Goal: Task Accomplishment & Management: Complete application form

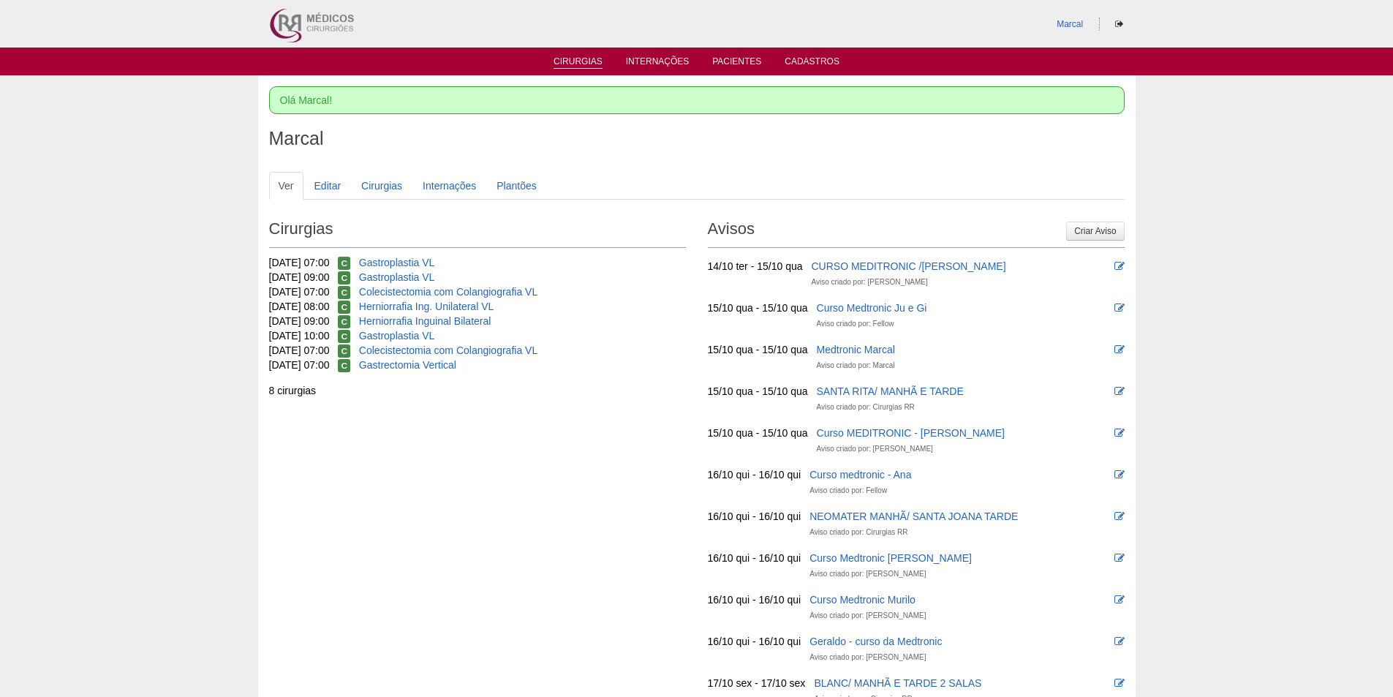
click at [588, 61] on link "Cirurgias" at bounding box center [577, 62] width 49 height 12
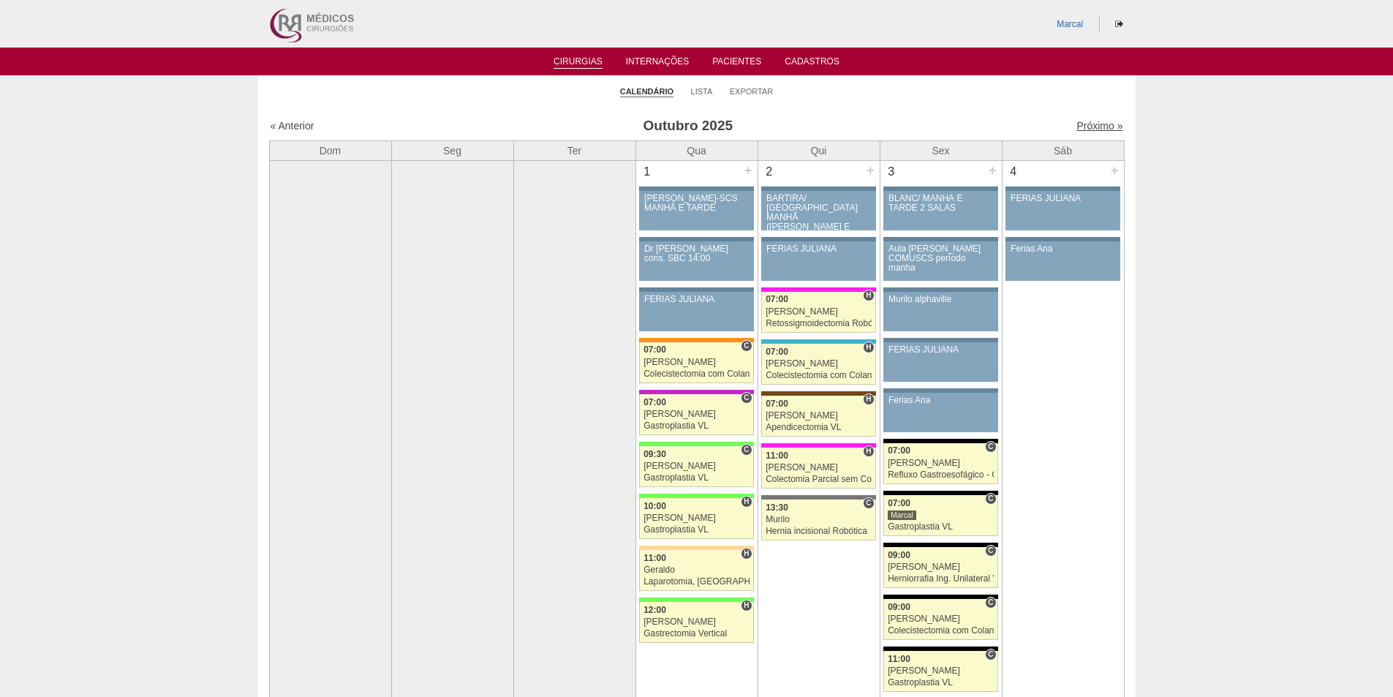
click at [1082, 123] on link "Próximo »" at bounding box center [1099, 126] width 46 height 12
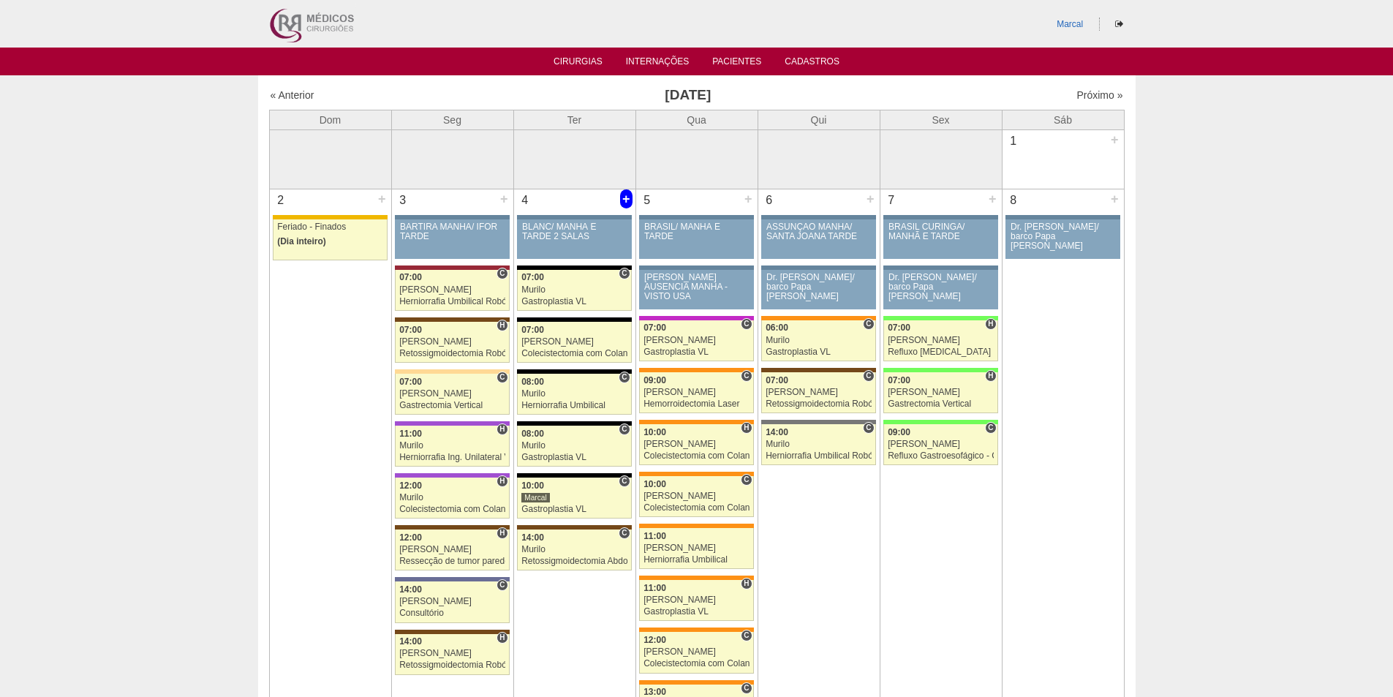
click at [624, 200] on div "+" at bounding box center [626, 198] width 12 height 19
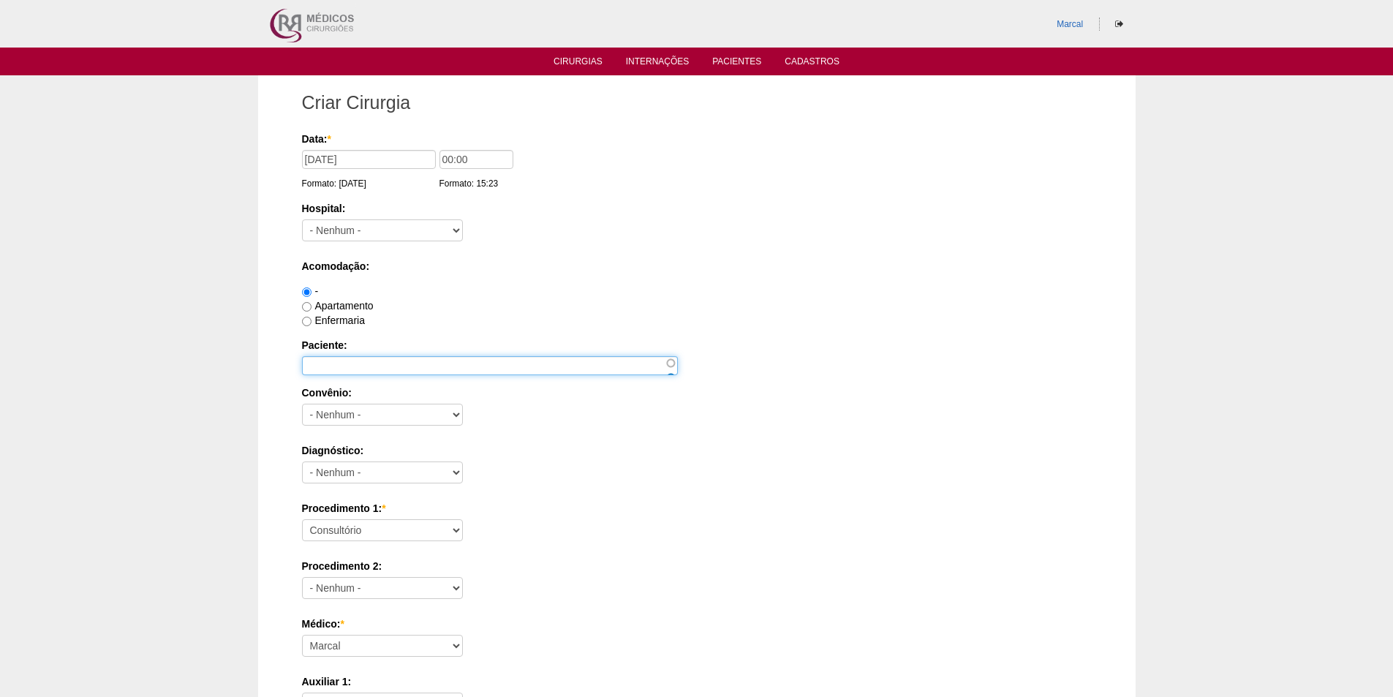
click at [352, 358] on input "Paciente:" at bounding box center [490, 365] width 376 height 19
click at [316, 366] on input "Paciente:" at bounding box center [490, 365] width 376 height 19
click at [305, 368] on input "Paciente:" at bounding box center [490, 365] width 376 height 19
click at [356, 368] on input "Ana Clara policarpo Malvão" at bounding box center [490, 365] width 376 height 19
type input "[PERSON_NAME]"
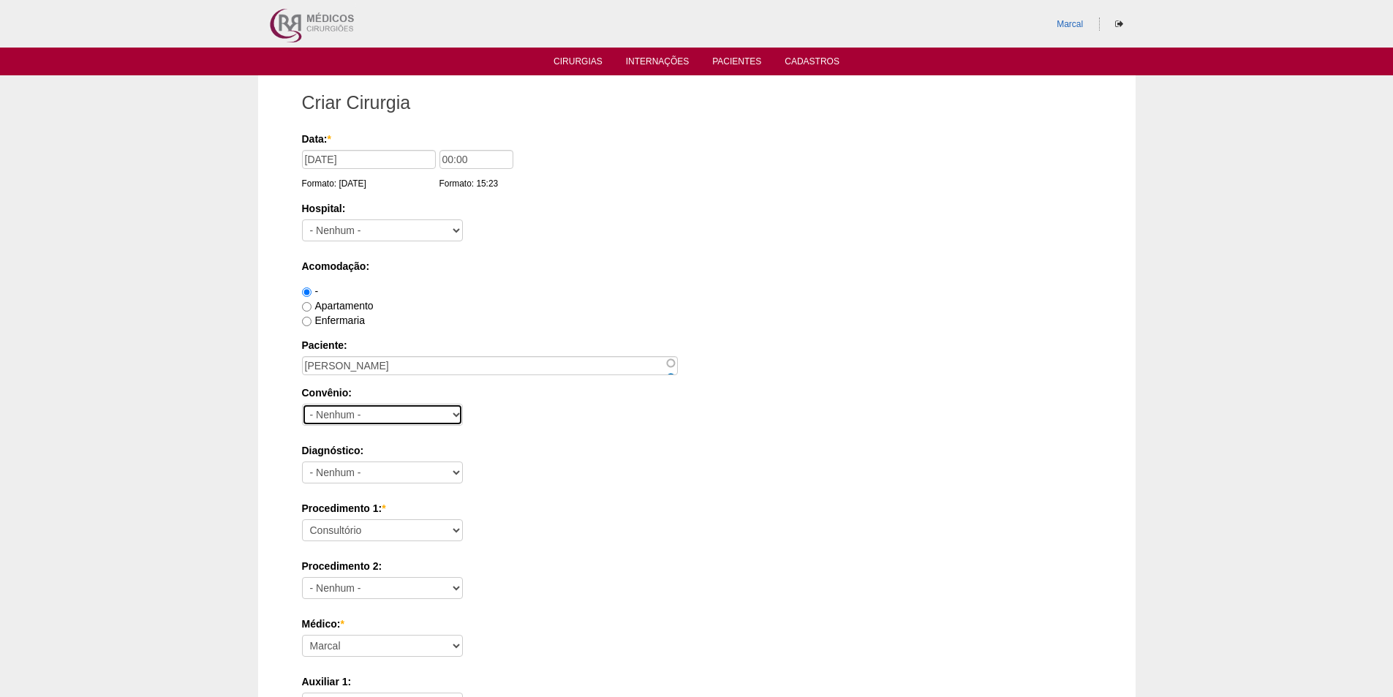
click at [455, 416] on select "- Nenhum - Abet Afresp Allianz Amil Blue Life Caasp Cabesp Caixa de Pensões Car…" at bounding box center [382, 415] width 161 height 22
select select "37718"
click at [302, 404] on select "- Nenhum - Abet Afresp Allianz Amil Blue Life Caasp Cabesp Caixa de Pensões Car…" at bounding box center [382, 415] width 161 height 22
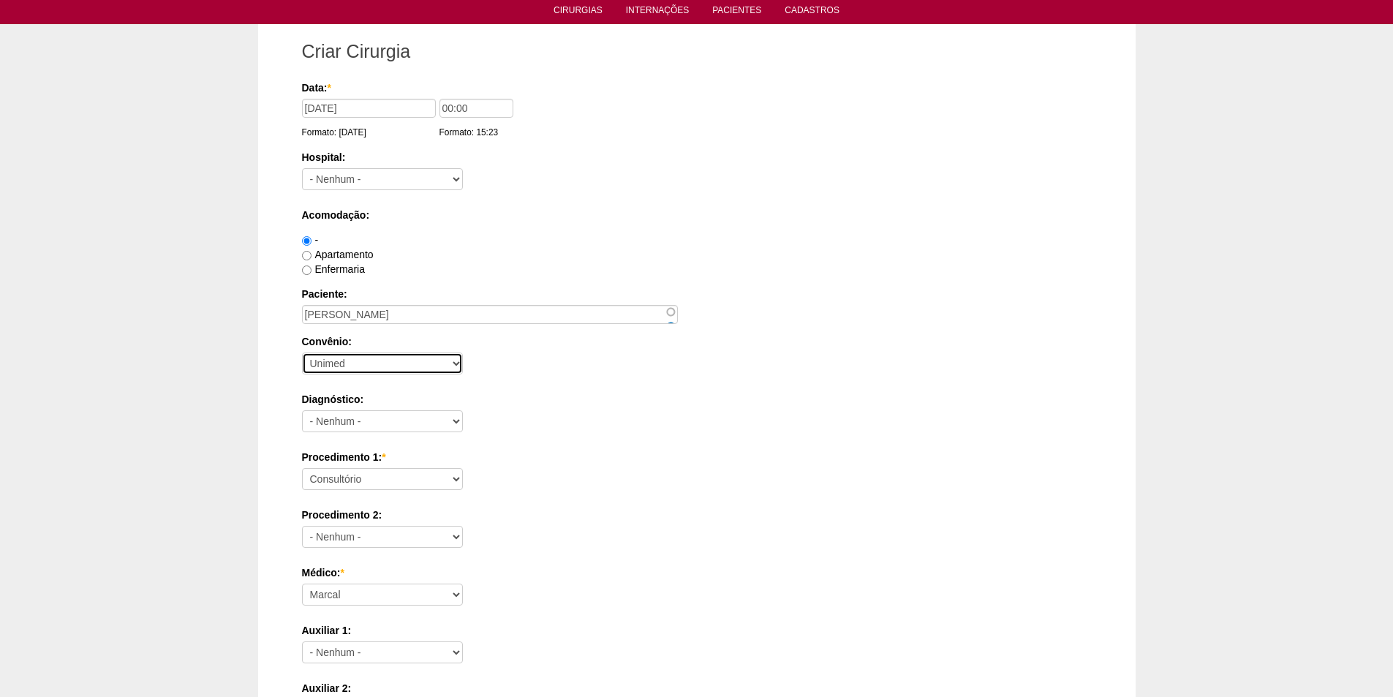
scroll to position [73, 0]
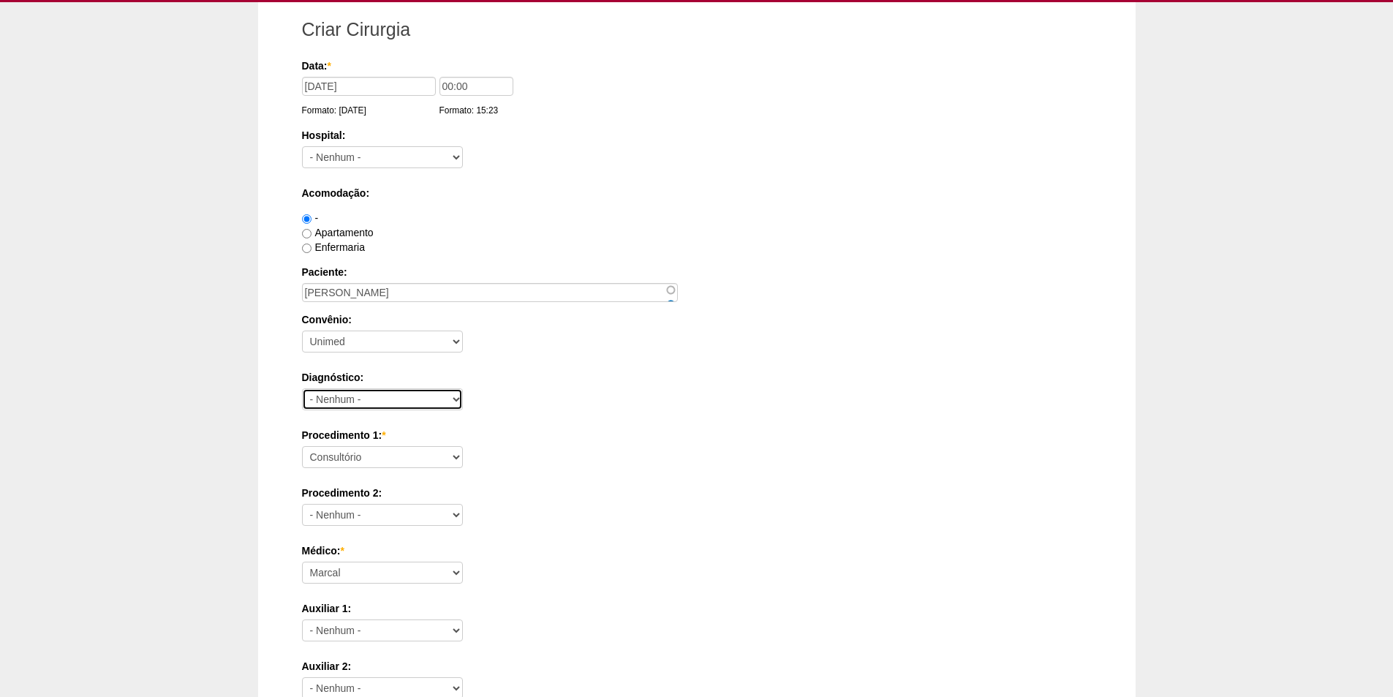
click at [455, 396] on select "- Nenhum - Abdome Agudo Abscesso Hepático Abscesso Perianal Abscesso Peritoneal…" at bounding box center [382, 399] width 161 height 22
select select "12"
click at [302, 388] on select "- Nenhum - Abdome Agudo Abscesso Hepático Abscesso Perianal Abscesso Peritoneal…" at bounding box center [382, 399] width 161 height 22
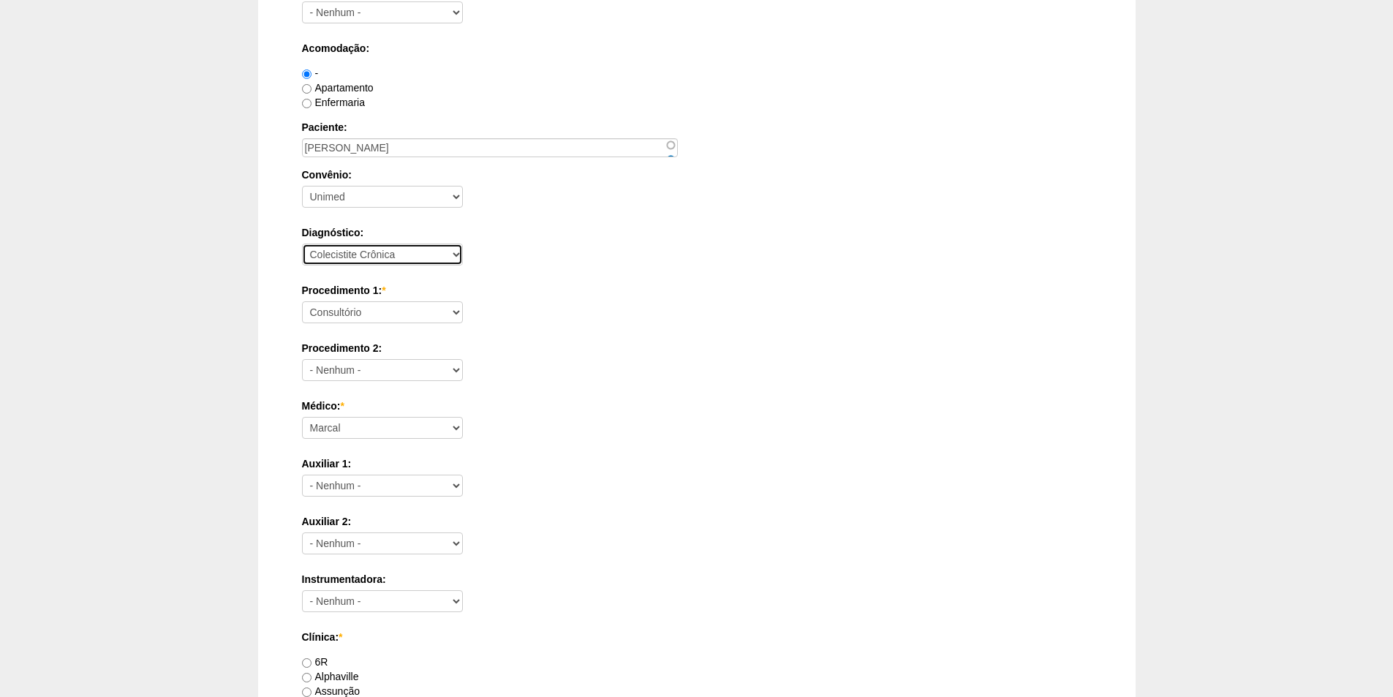
scroll to position [219, 0]
click at [454, 311] on select "Consultório Abscesso Hepático - Drenagem Abscesso perianal Amputação Abdômino P…" at bounding box center [382, 311] width 161 height 22
select select "3735"
click at [302, 300] on select "Consultório Abscesso Hepático - Drenagem Abscesso perianal Amputação Abdômino P…" at bounding box center [382, 311] width 161 height 22
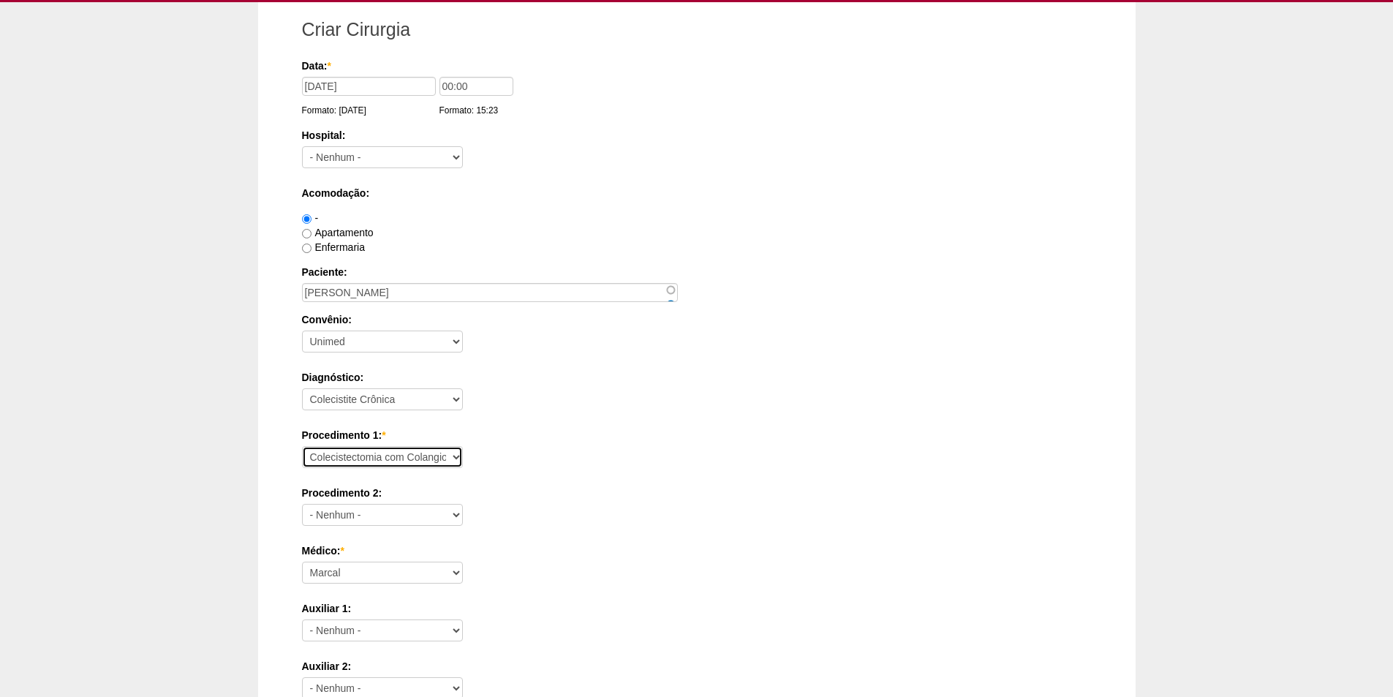
scroll to position [0, 0]
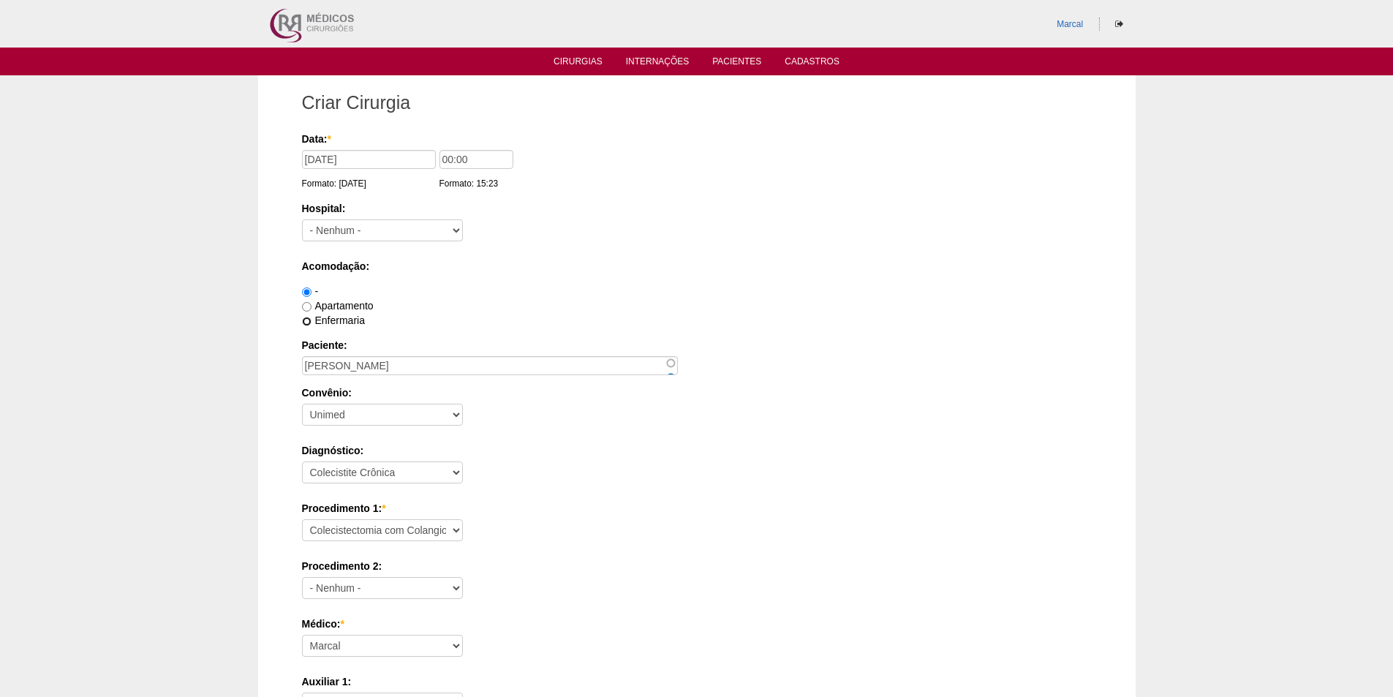
click at [306, 323] on input "Enfermaria" at bounding box center [307, 322] width 10 height 10
radio input "true"
click at [308, 303] on input "Apartamento" at bounding box center [307, 307] width 10 height 10
radio input "true"
click at [458, 230] on select "- Nenhum - 9 de Julho Albert Einstein Alvorada América Assunção Bartira Benefic…" at bounding box center [382, 230] width 161 height 22
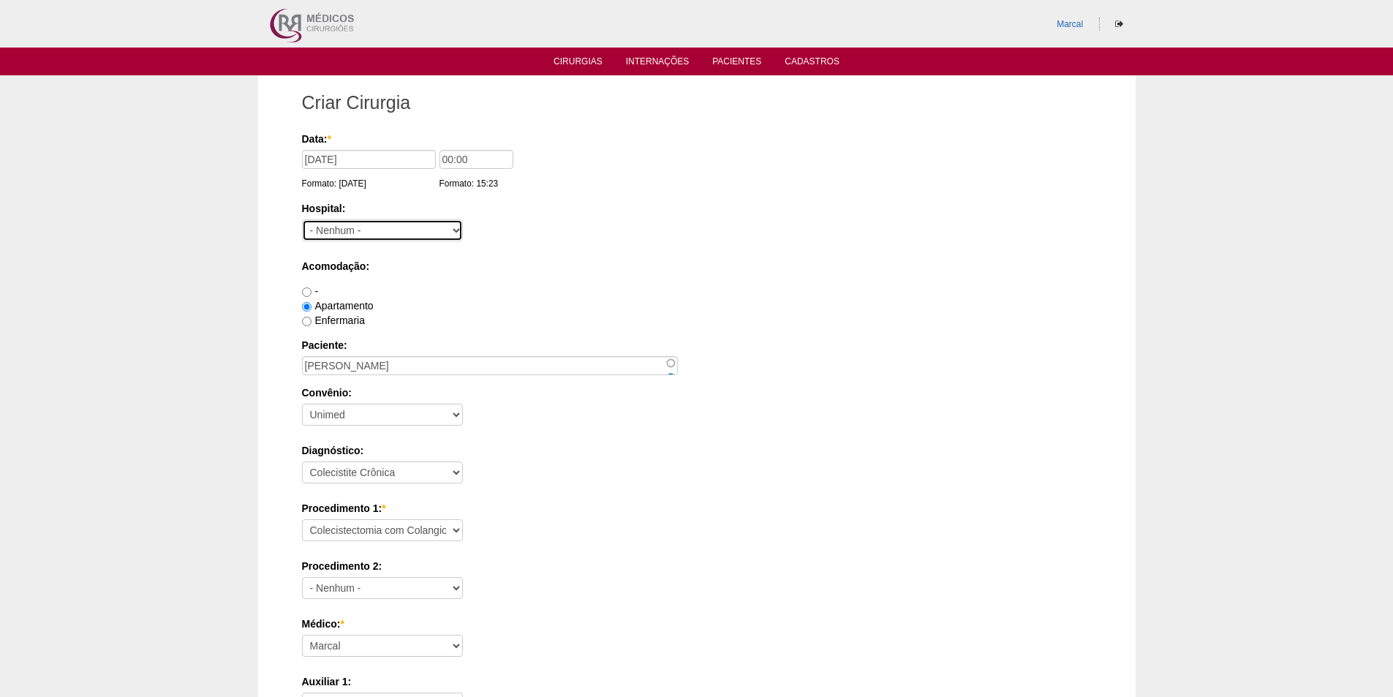
select select "67"
click at [302, 219] on select "- Nenhum - 9 de Julho Albert Einstein Alvorada América Assunção Bartira Benefic…" at bounding box center [382, 230] width 161 height 22
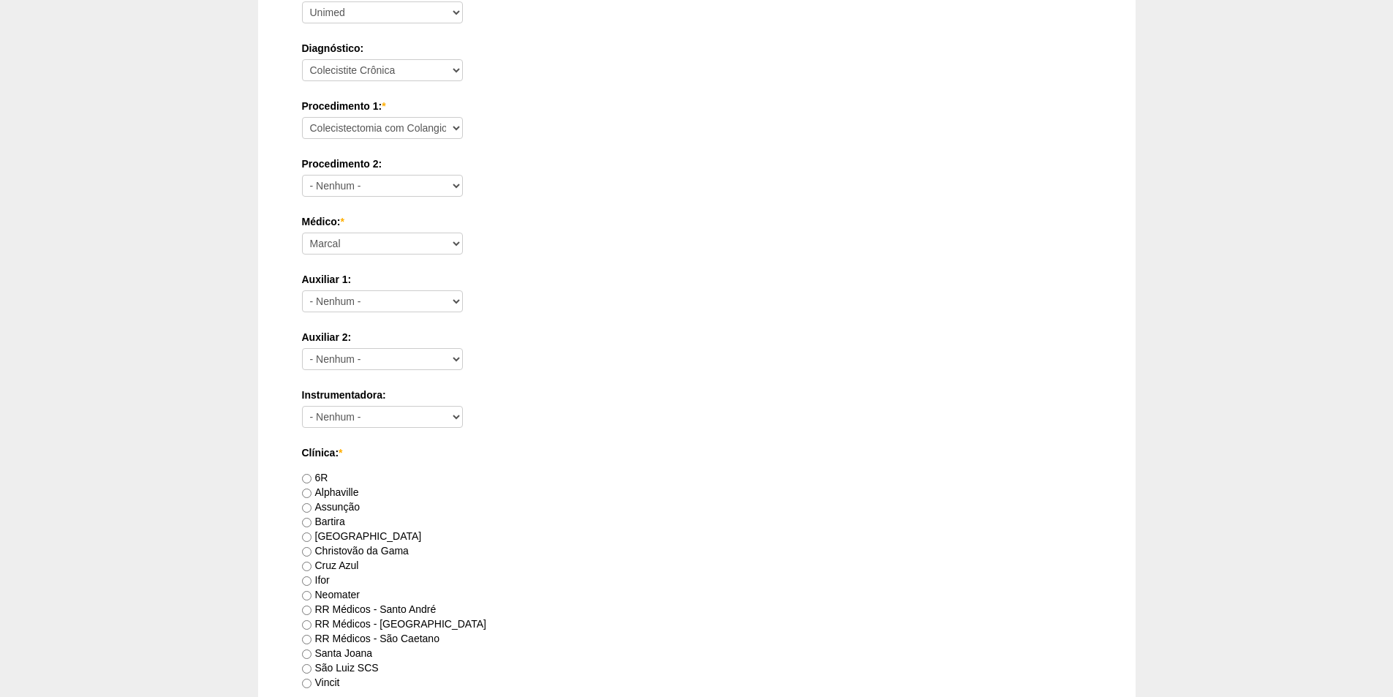
scroll to position [512, 0]
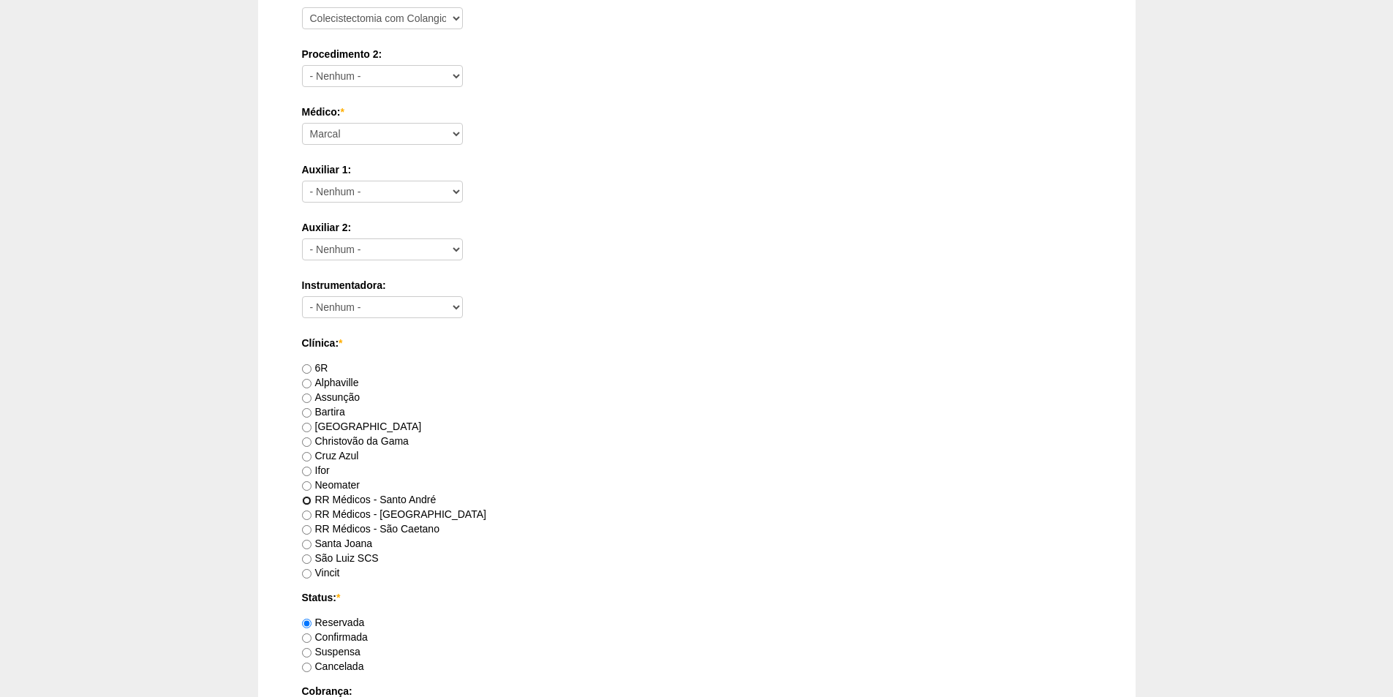
click at [308, 503] on input "RR Médicos - Santo André" at bounding box center [307, 501] width 10 height 10
radio input "true"
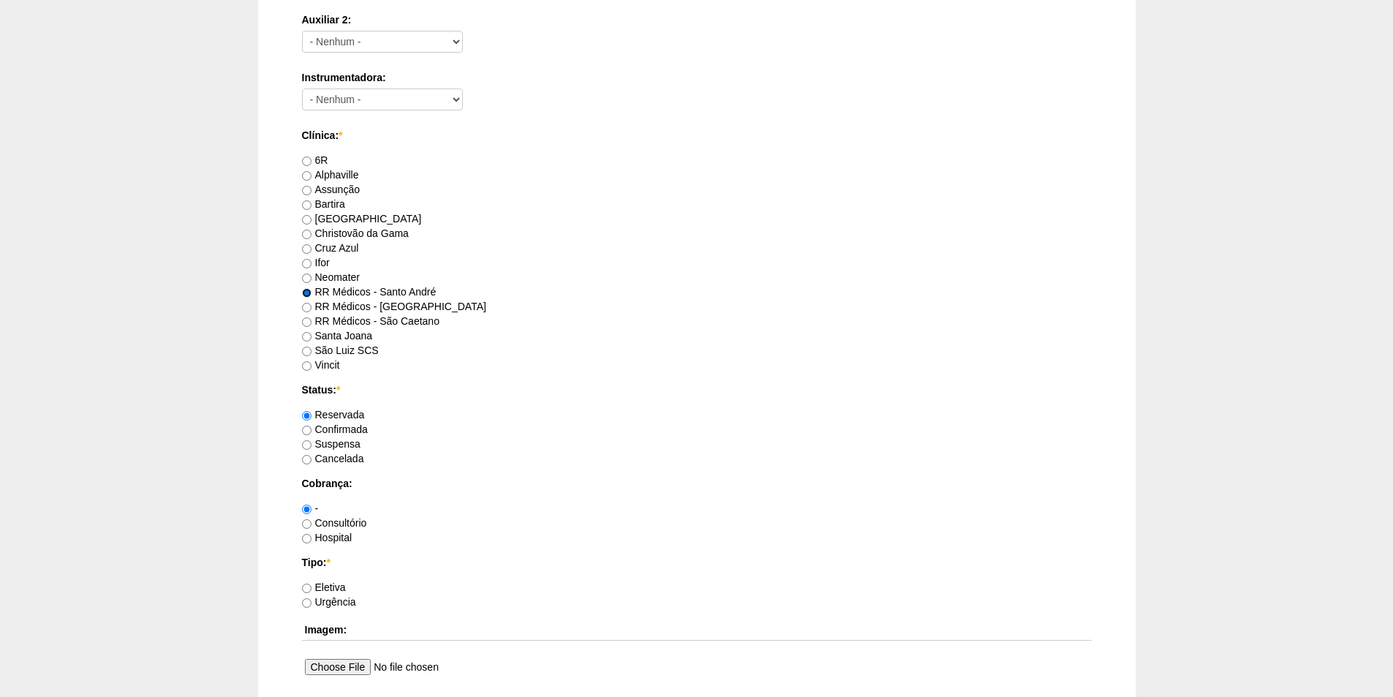
scroll to position [731, 0]
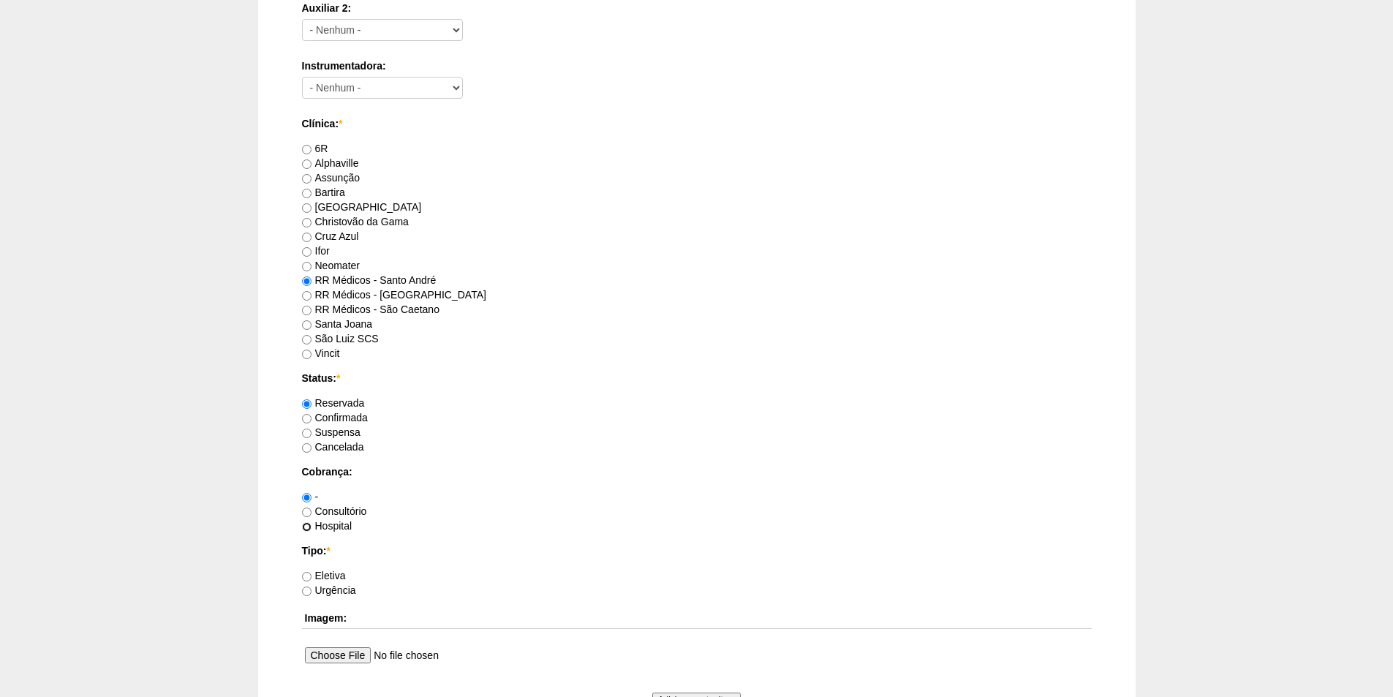
click at [307, 525] on input "Hospital" at bounding box center [307, 527] width 10 height 10
radio input "true"
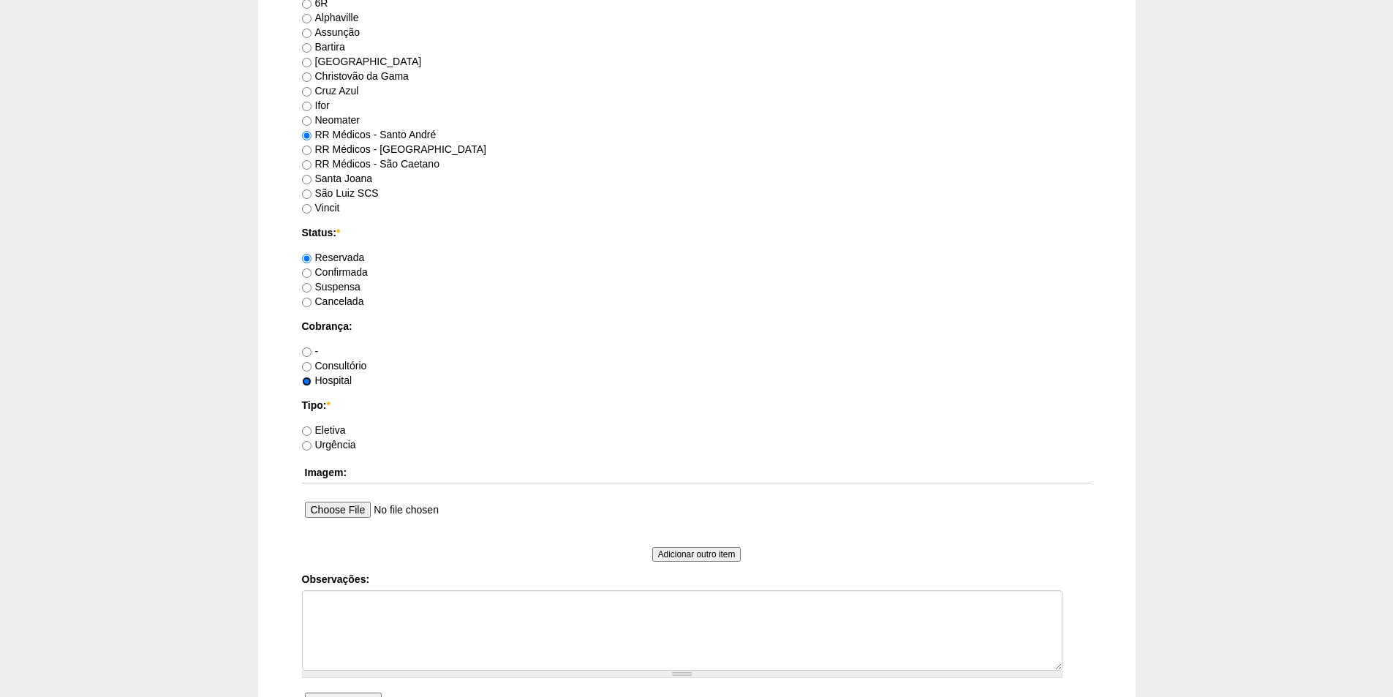
scroll to position [877, 0]
click at [309, 428] on input "Eletiva" at bounding box center [307, 430] width 10 height 10
radio input "true"
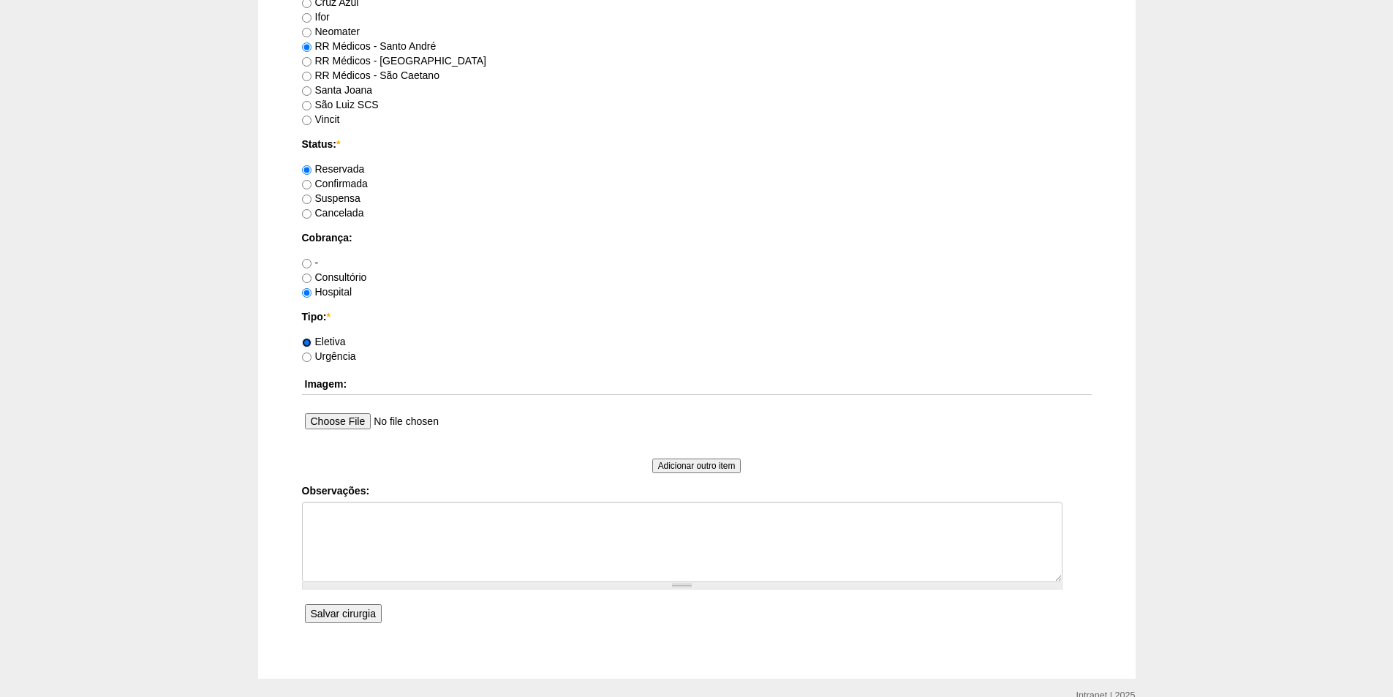
scroll to position [1035, 0]
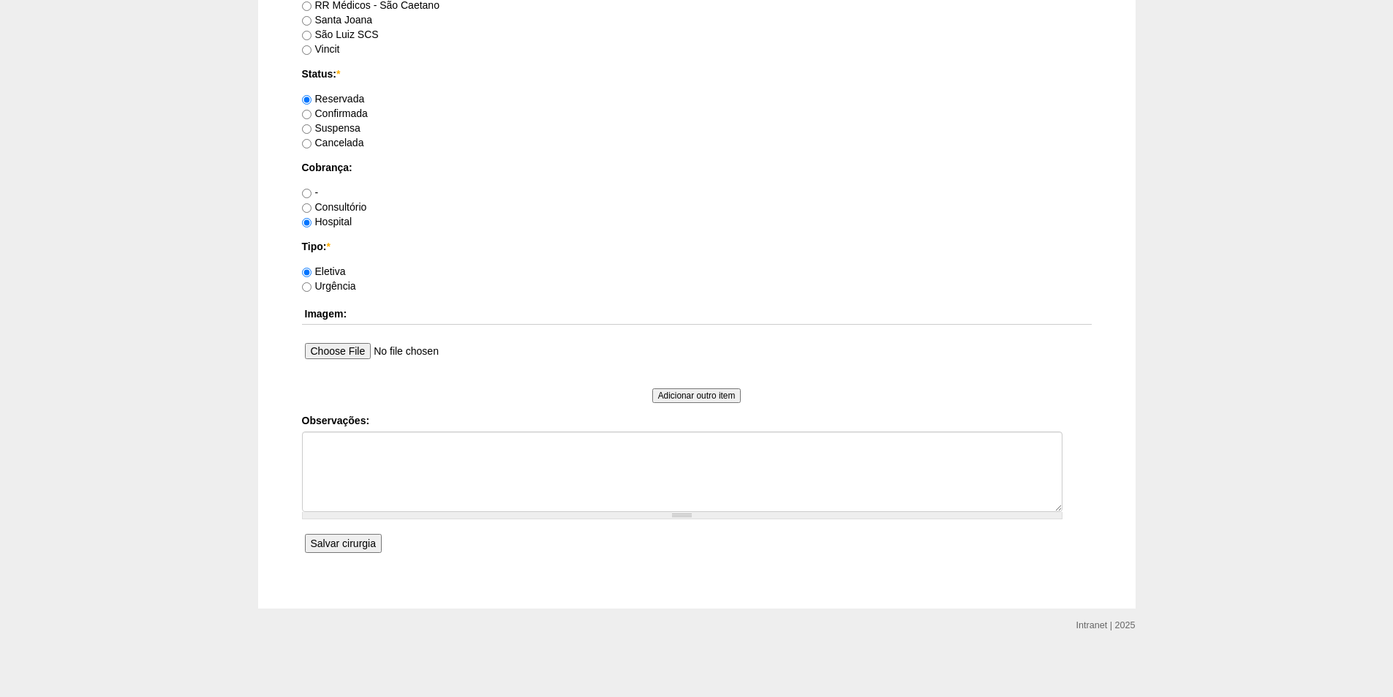
click at [335, 546] on input "Salvar cirurgia" at bounding box center [343, 543] width 77 height 19
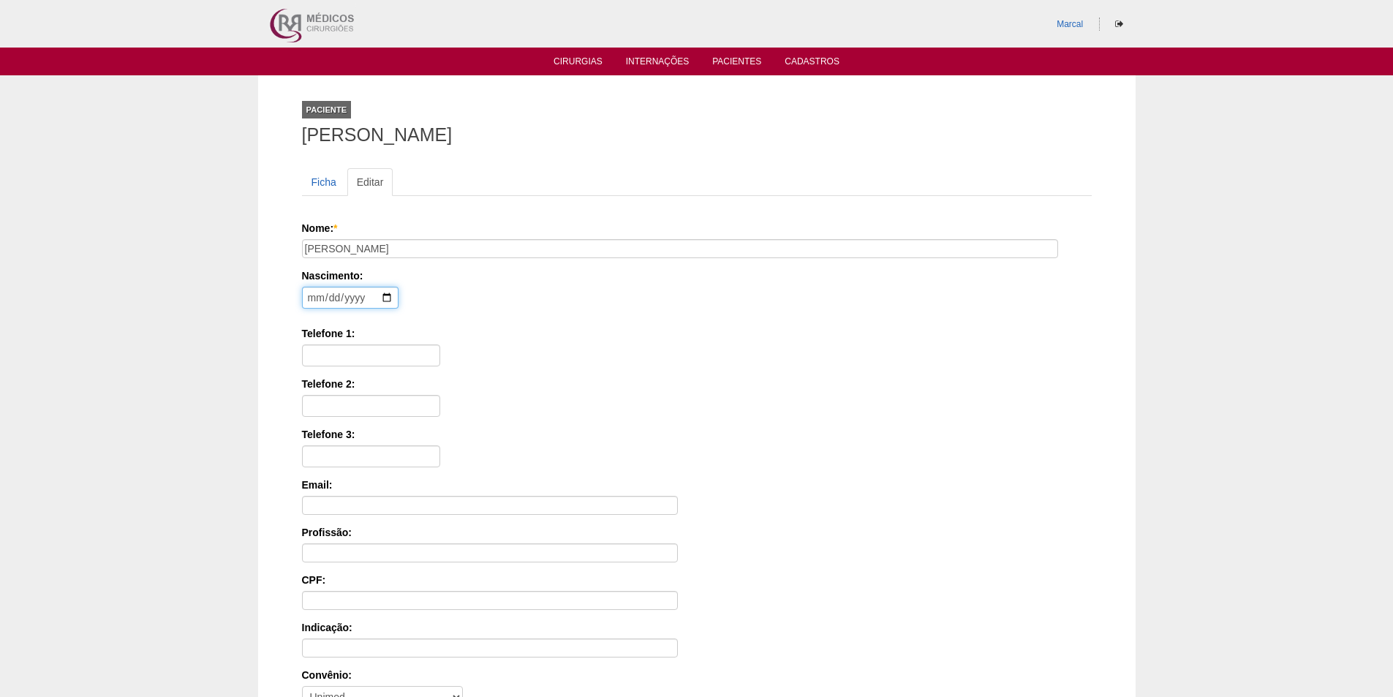
click at [311, 292] on input "date" at bounding box center [350, 298] width 96 height 22
type input "2006-08-02"
click at [321, 360] on input "Telefone 1:" at bounding box center [371, 355] width 138 height 22
type input "11 99917 5299"
click at [309, 412] on input "Telefone 2:" at bounding box center [371, 406] width 138 height 22
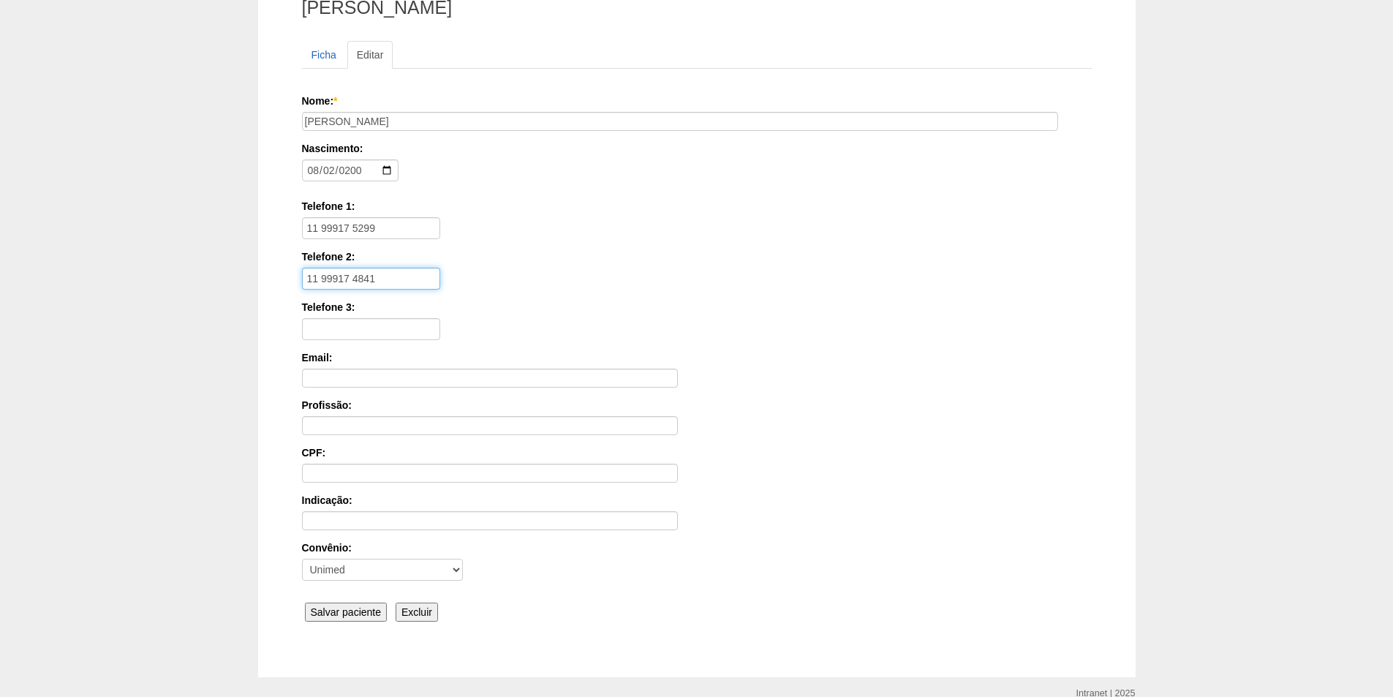
scroll to position [146, 0]
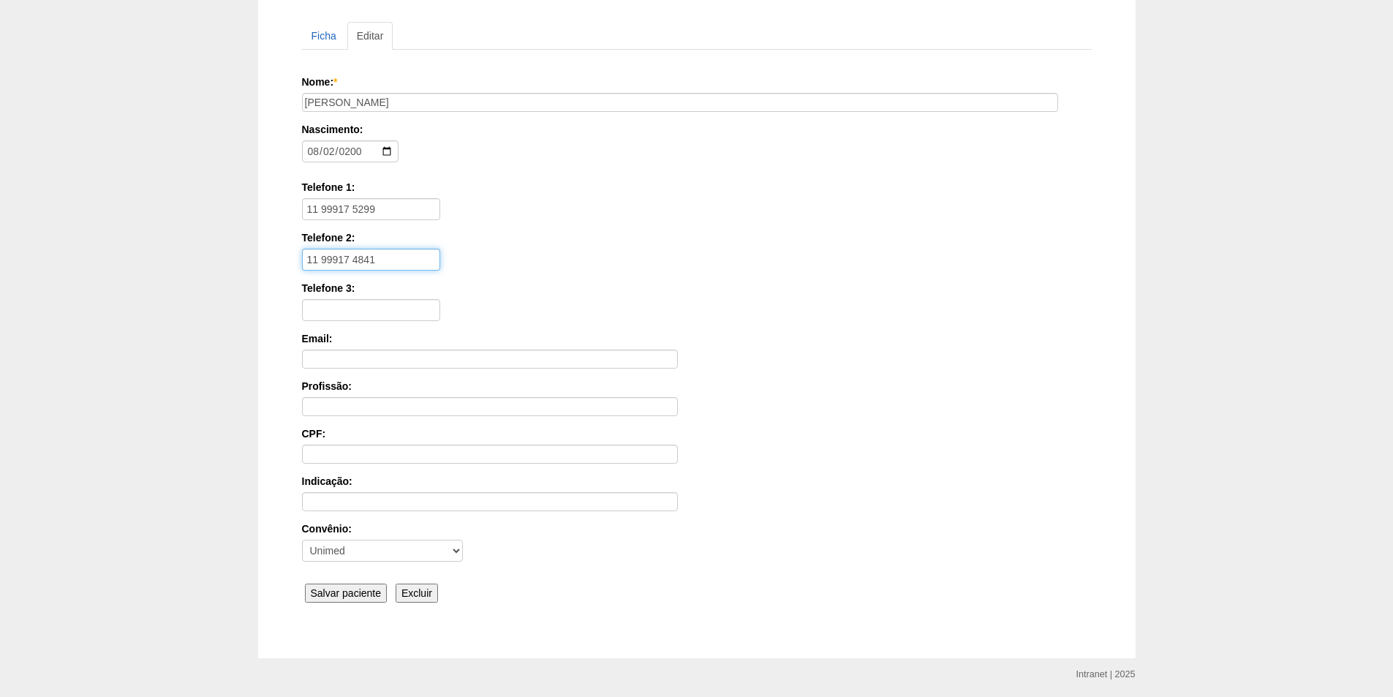
type input "11 99917 4841"
click at [351, 594] on input "Salvar paciente" at bounding box center [346, 592] width 83 height 19
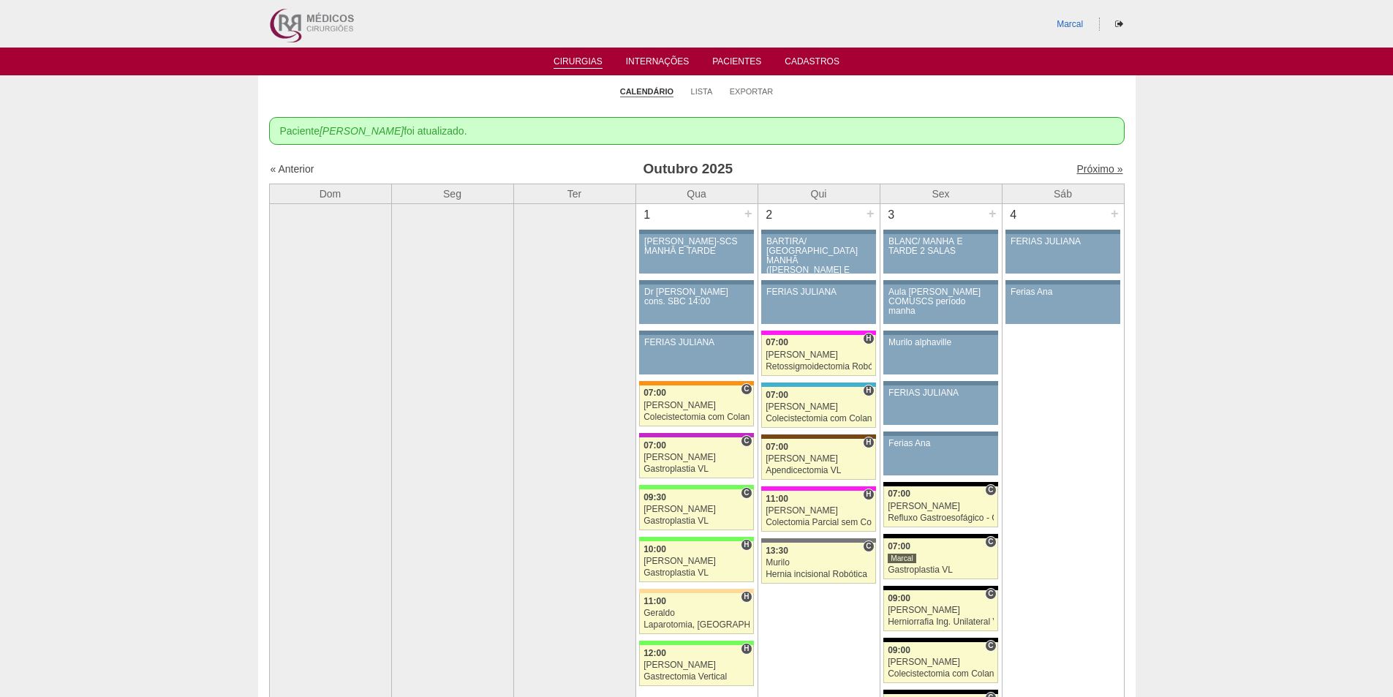
click at [1080, 171] on link "Próximo »" at bounding box center [1099, 169] width 46 height 12
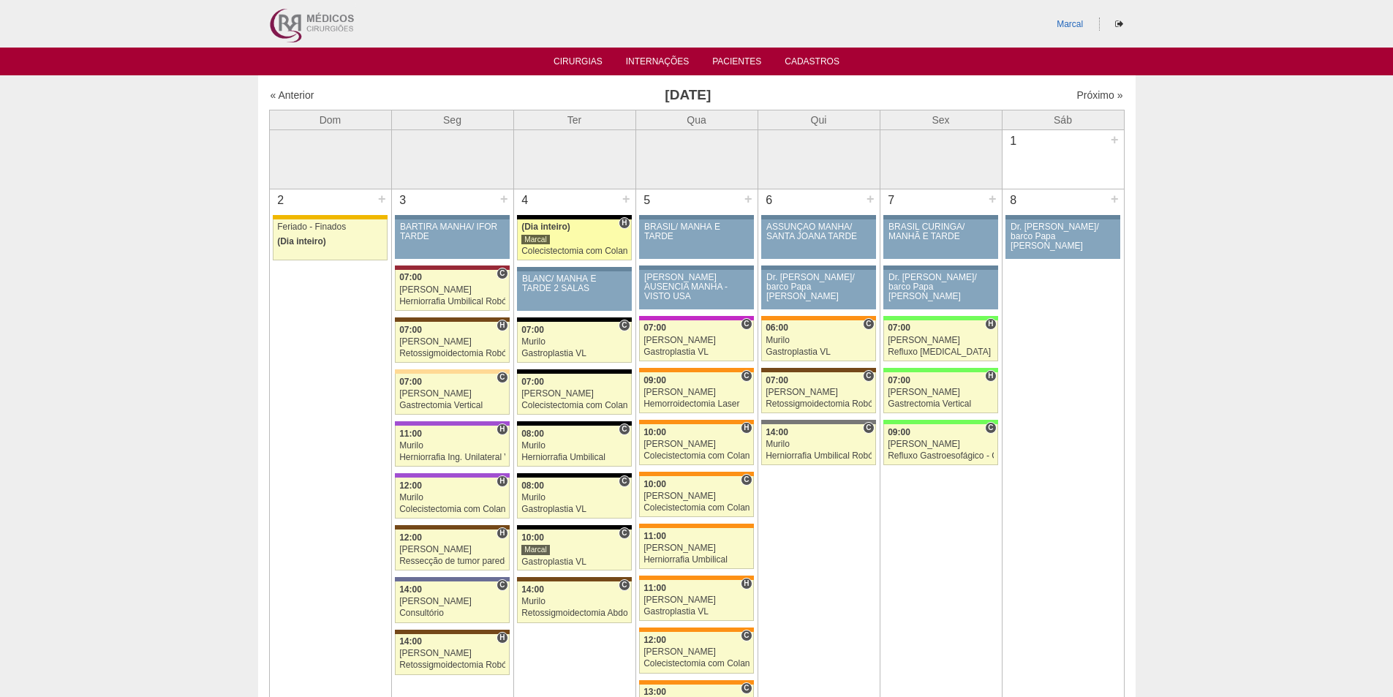
click at [550, 241] on div "Marcal" at bounding box center [574, 240] width 106 height 10
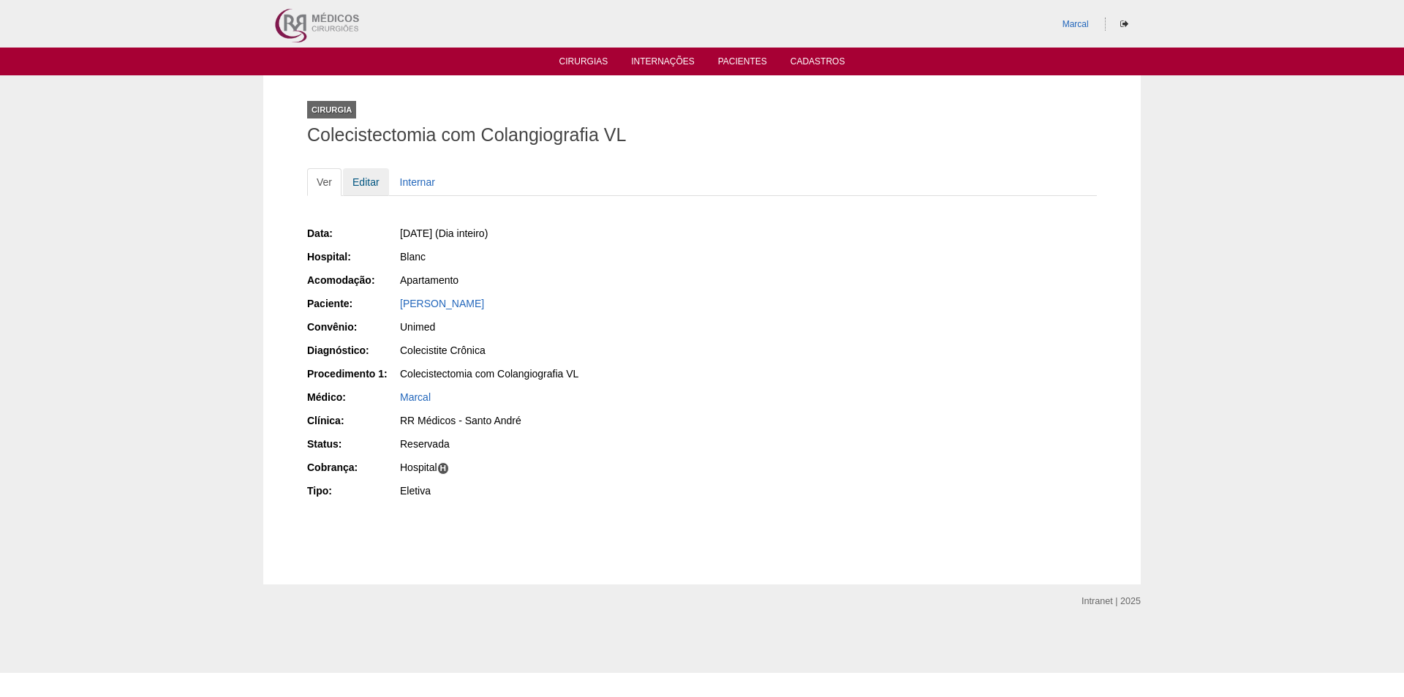
click at [362, 181] on link "Editar" at bounding box center [366, 182] width 46 height 28
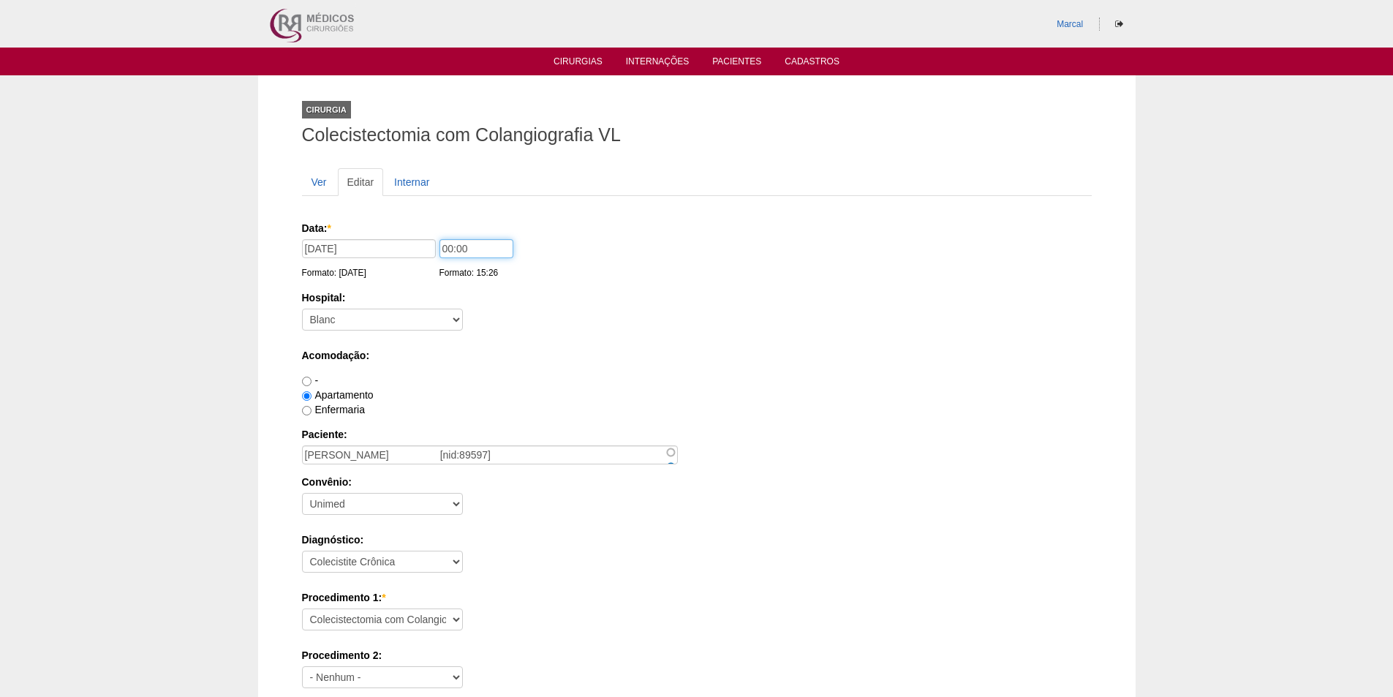
click at [448, 244] on input "00:00" at bounding box center [476, 248] width 74 height 19
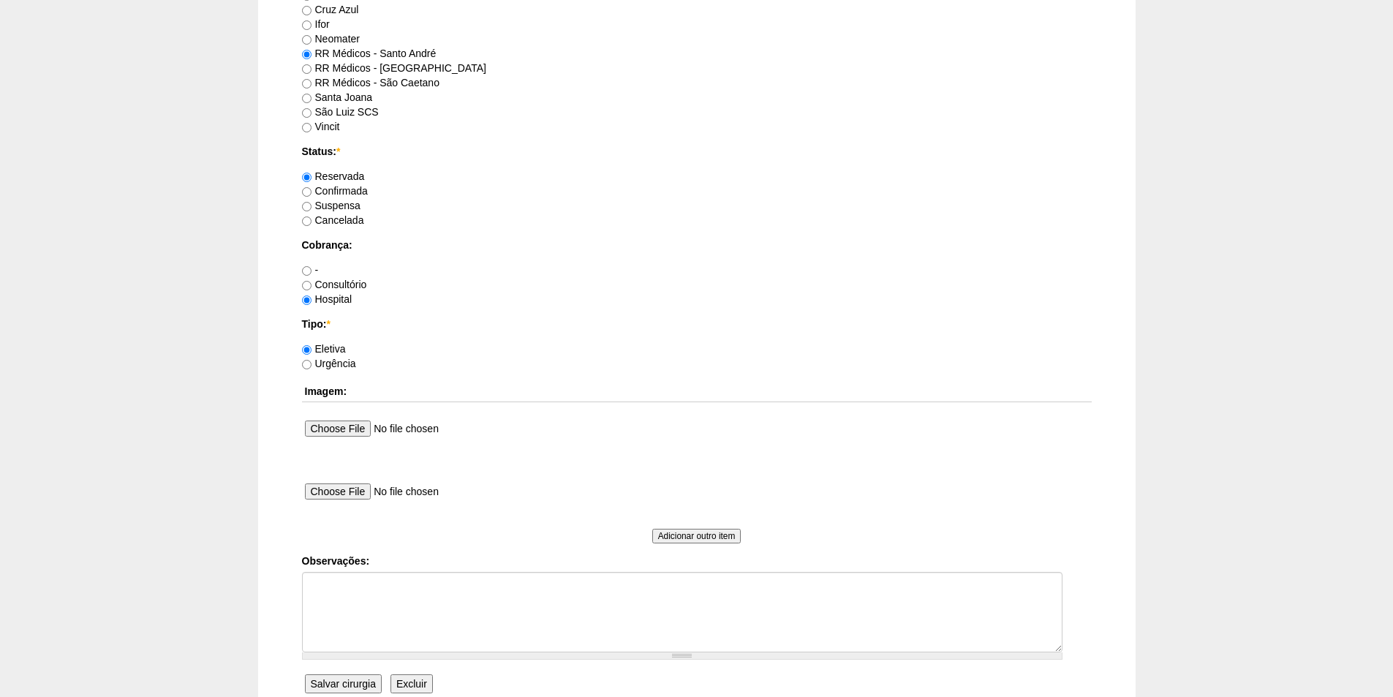
scroll to position [1114, 0]
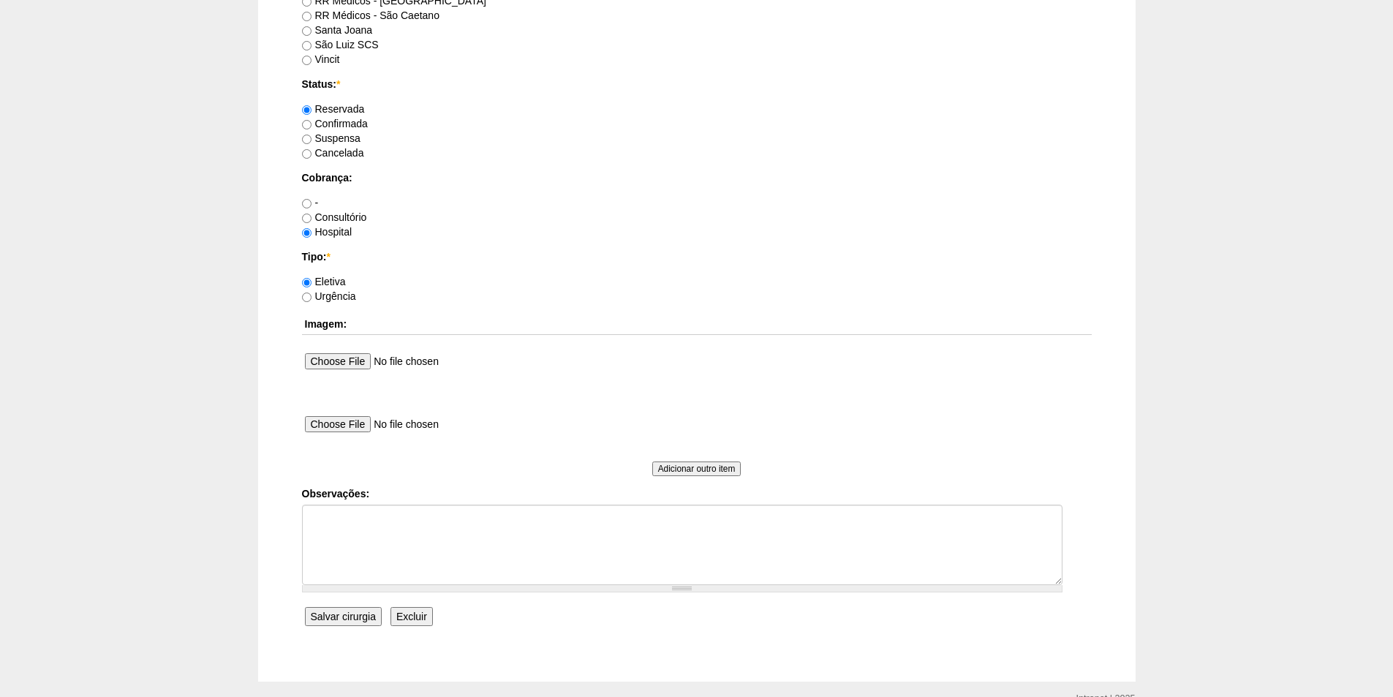
type input "11:00"
click at [360, 616] on input "Salvar cirurgia" at bounding box center [343, 616] width 77 height 19
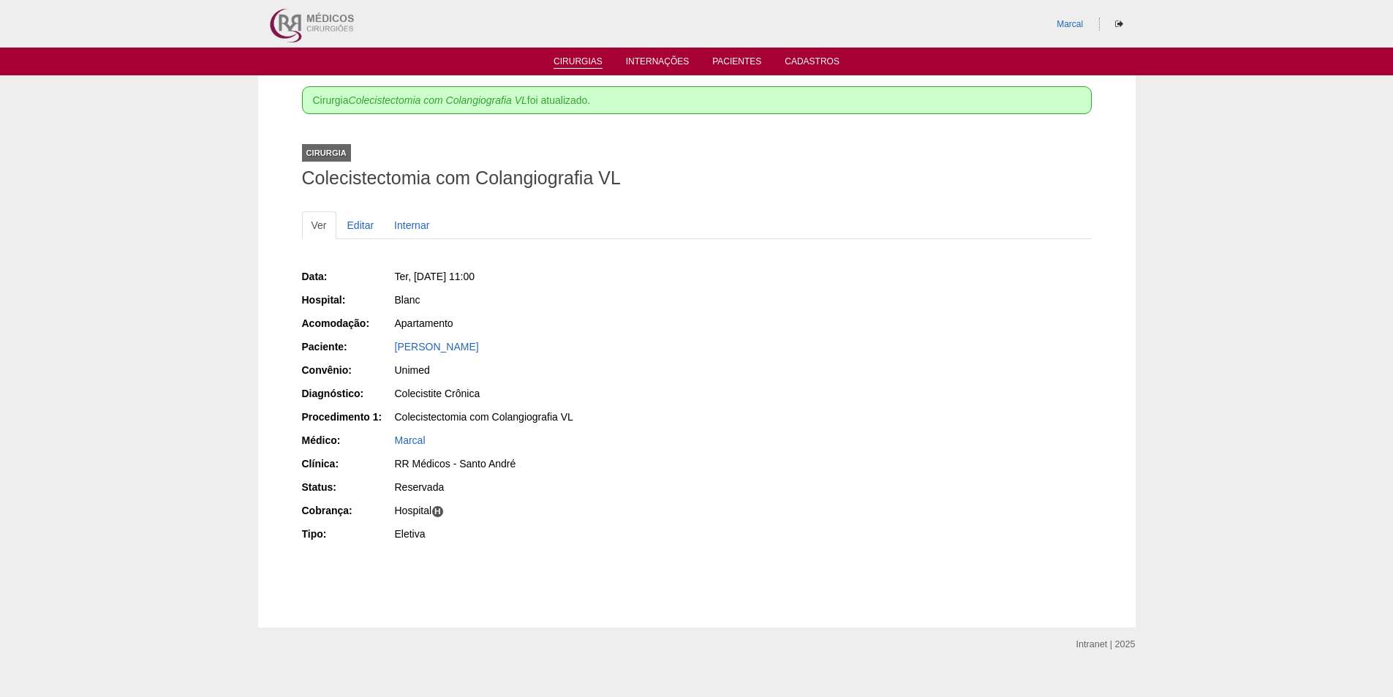
click at [579, 58] on link "Cirurgias" at bounding box center [577, 62] width 49 height 12
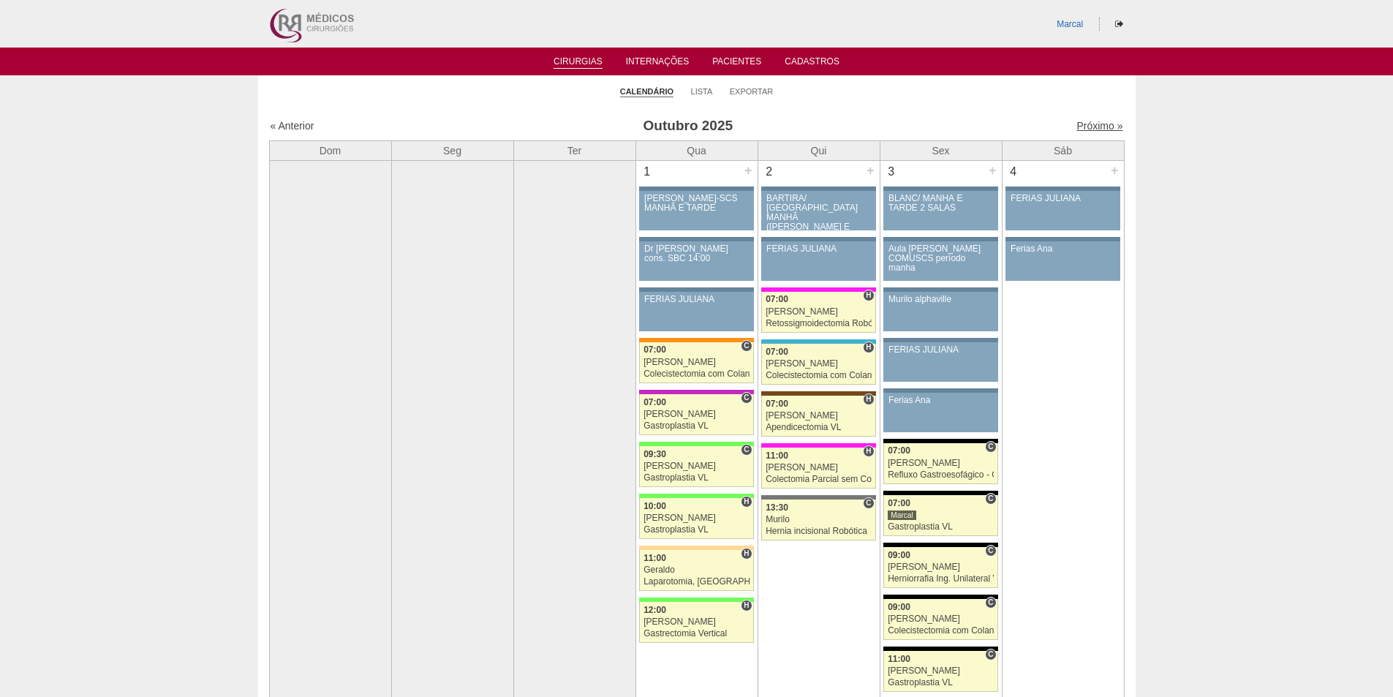
click at [1091, 122] on link "Próximo »" at bounding box center [1099, 126] width 46 height 12
